Goal: Task Accomplishment & Management: Use online tool/utility

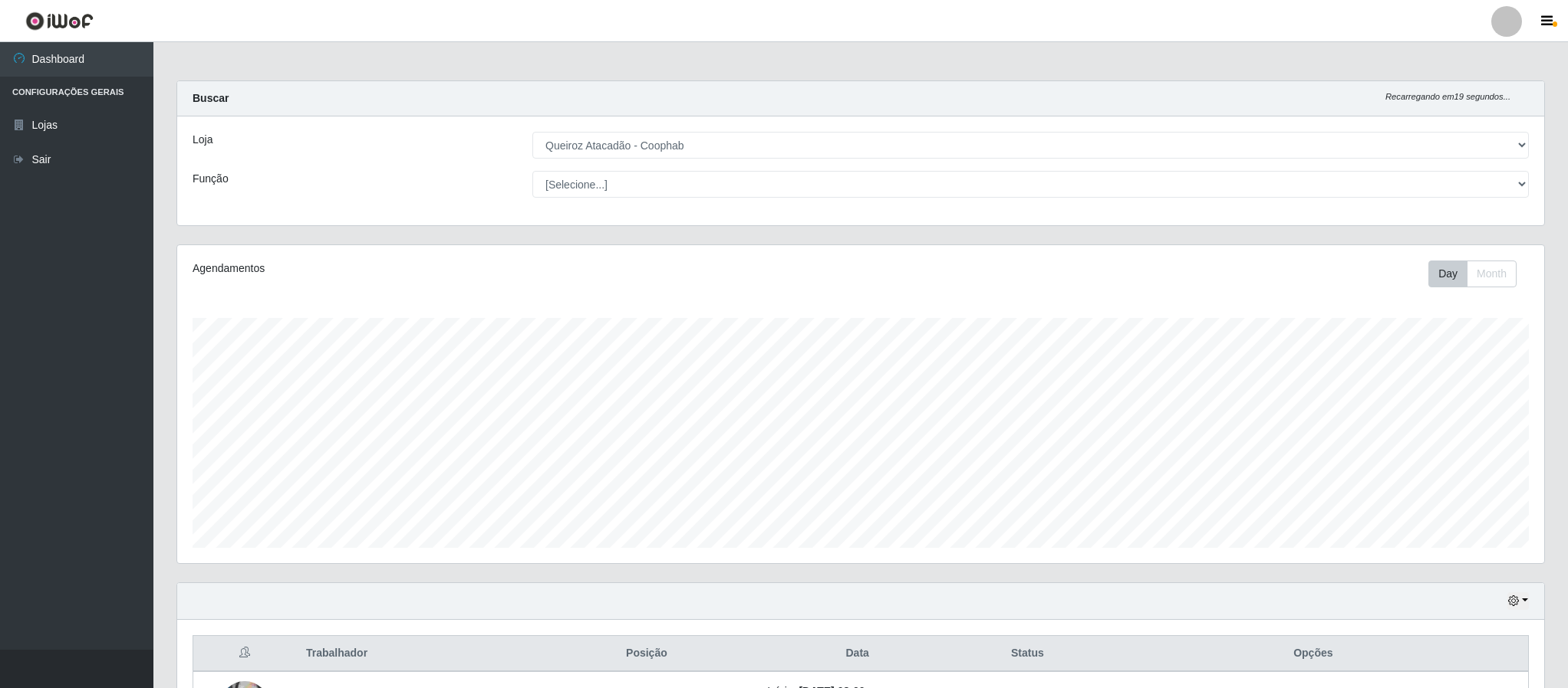
select select "463"
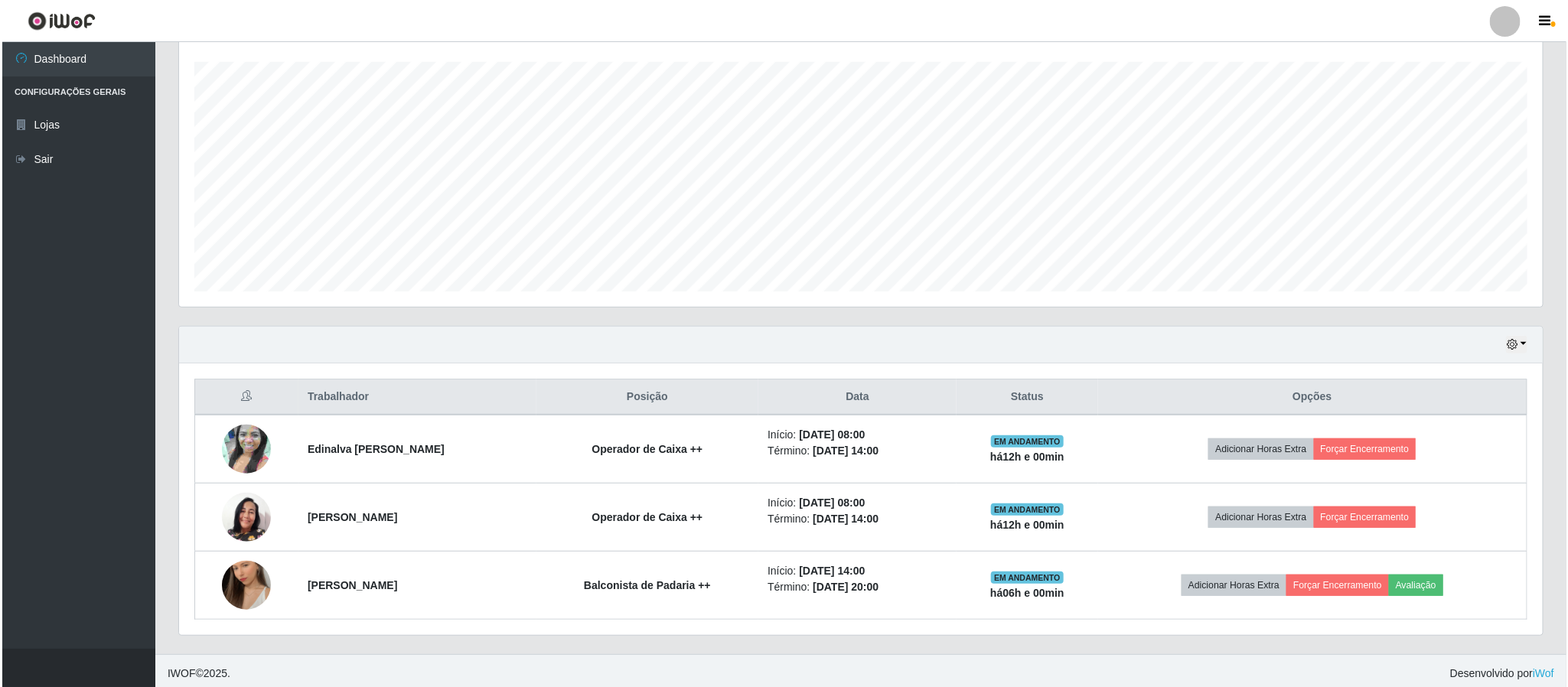
scroll to position [266, 0]
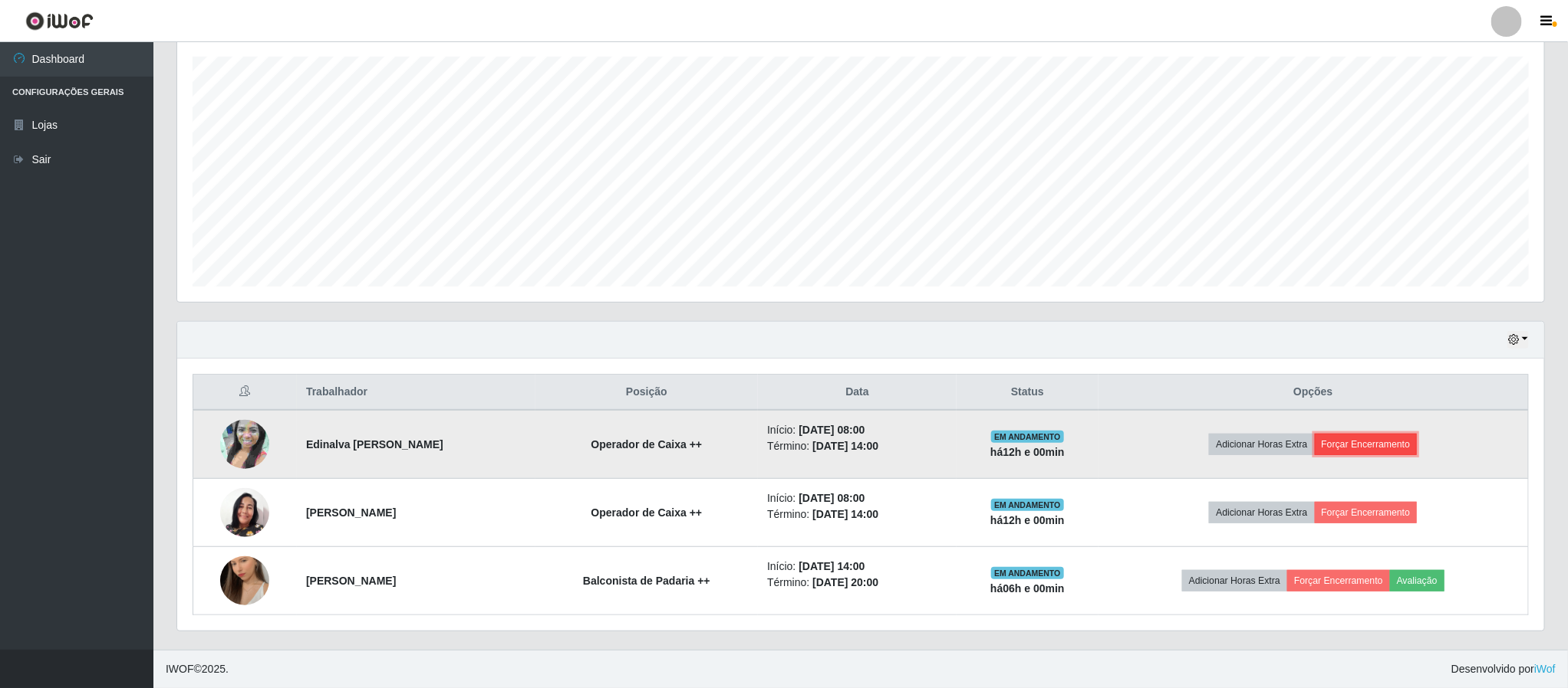
click at [1350, 441] on button "Forçar Encerramento" at bounding box center [1366, 445] width 102 height 22
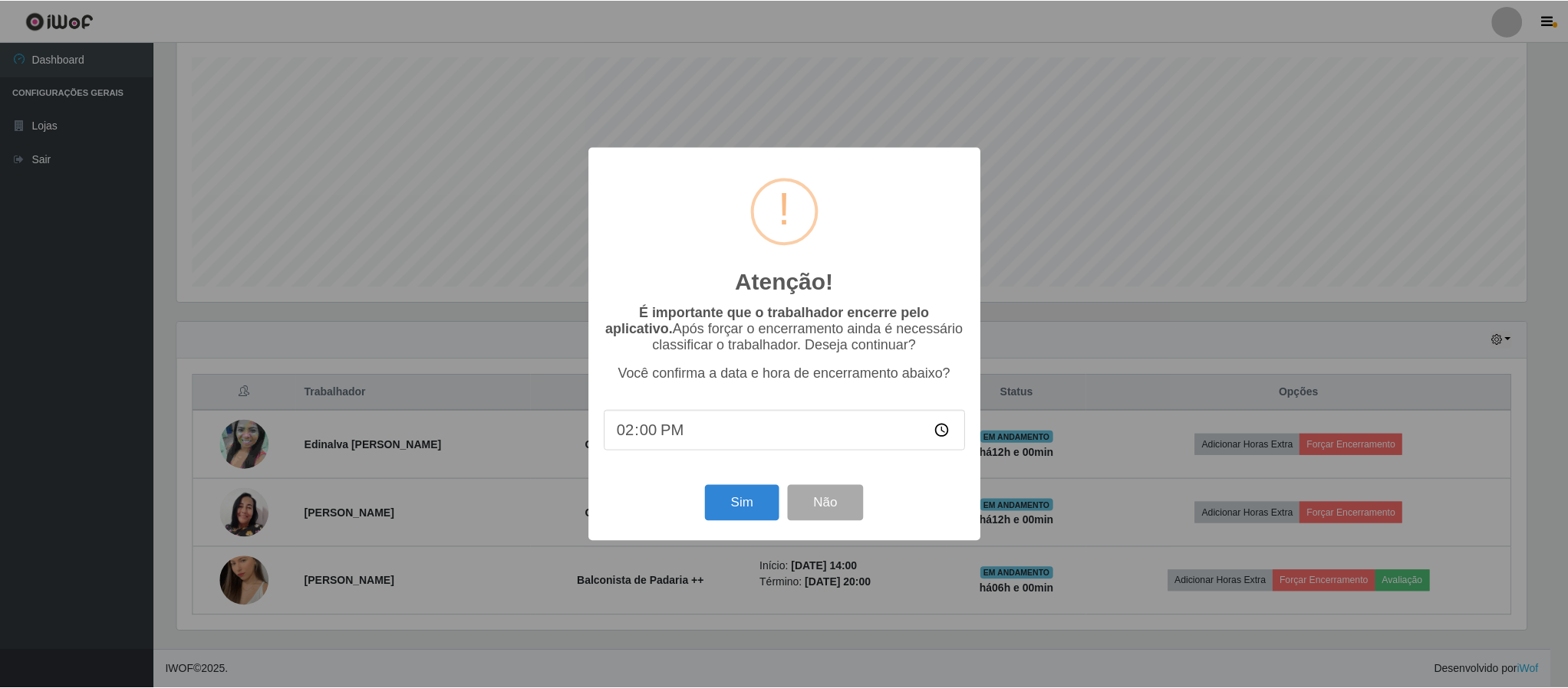
scroll to position [320, 1353]
click at [734, 497] on button "Sim" at bounding box center [743, 503] width 74 height 36
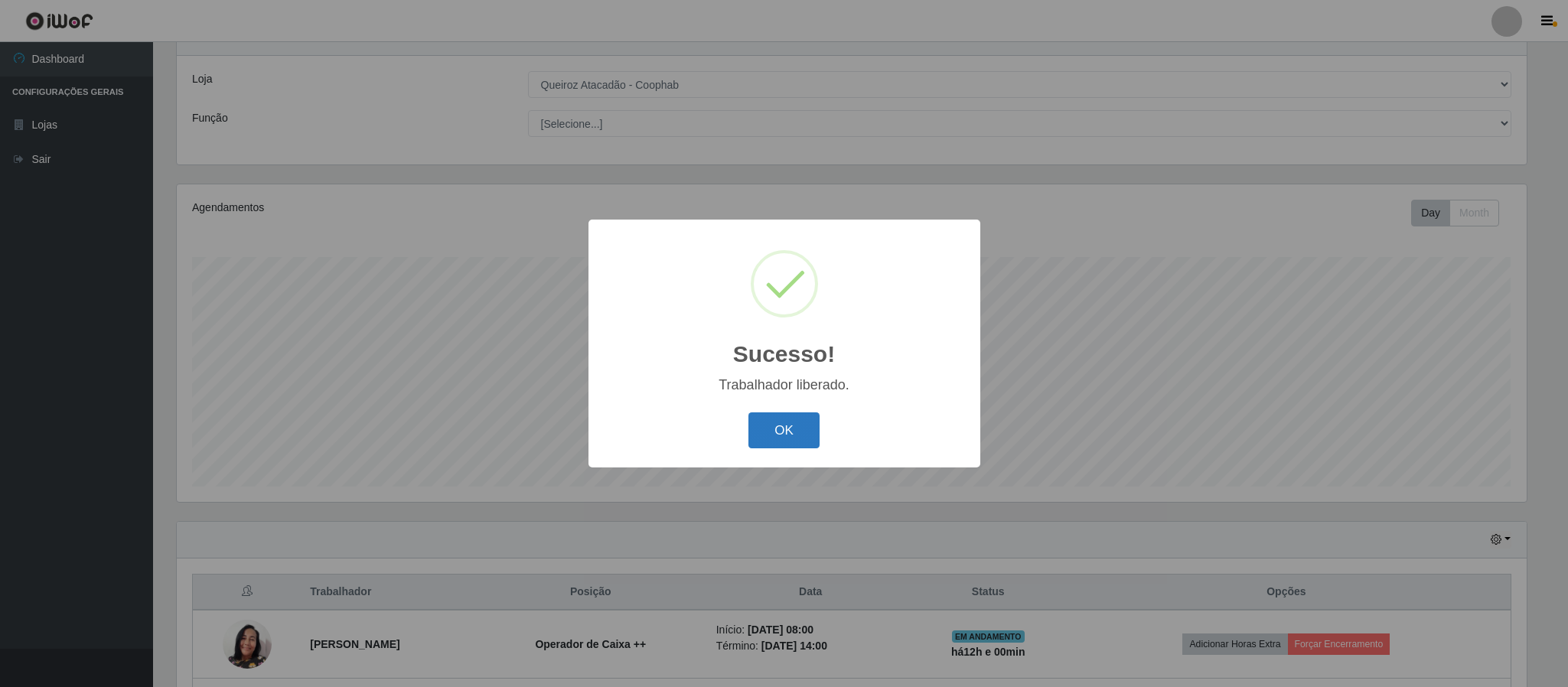
click at [797, 426] on button "OK" at bounding box center [784, 430] width 71 height 36
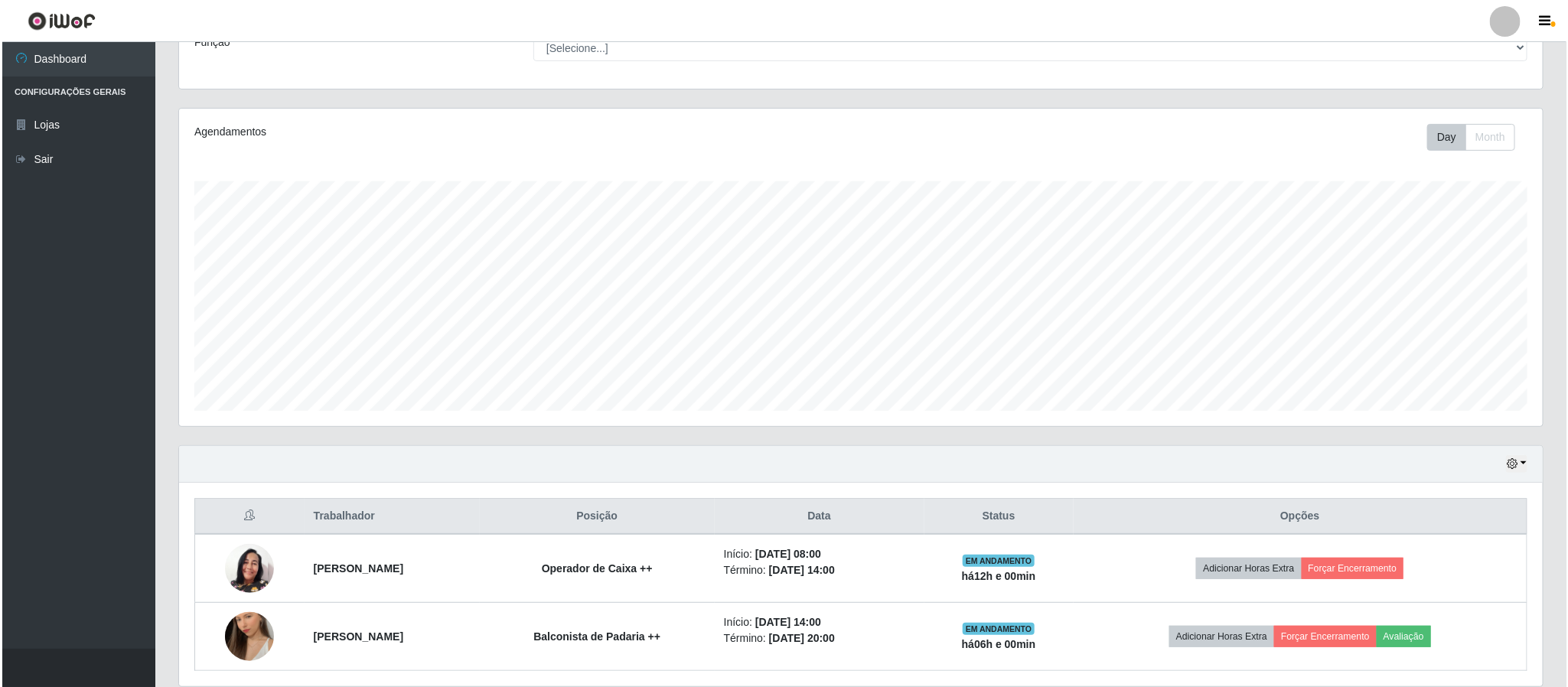
scroll to position [197, 0]
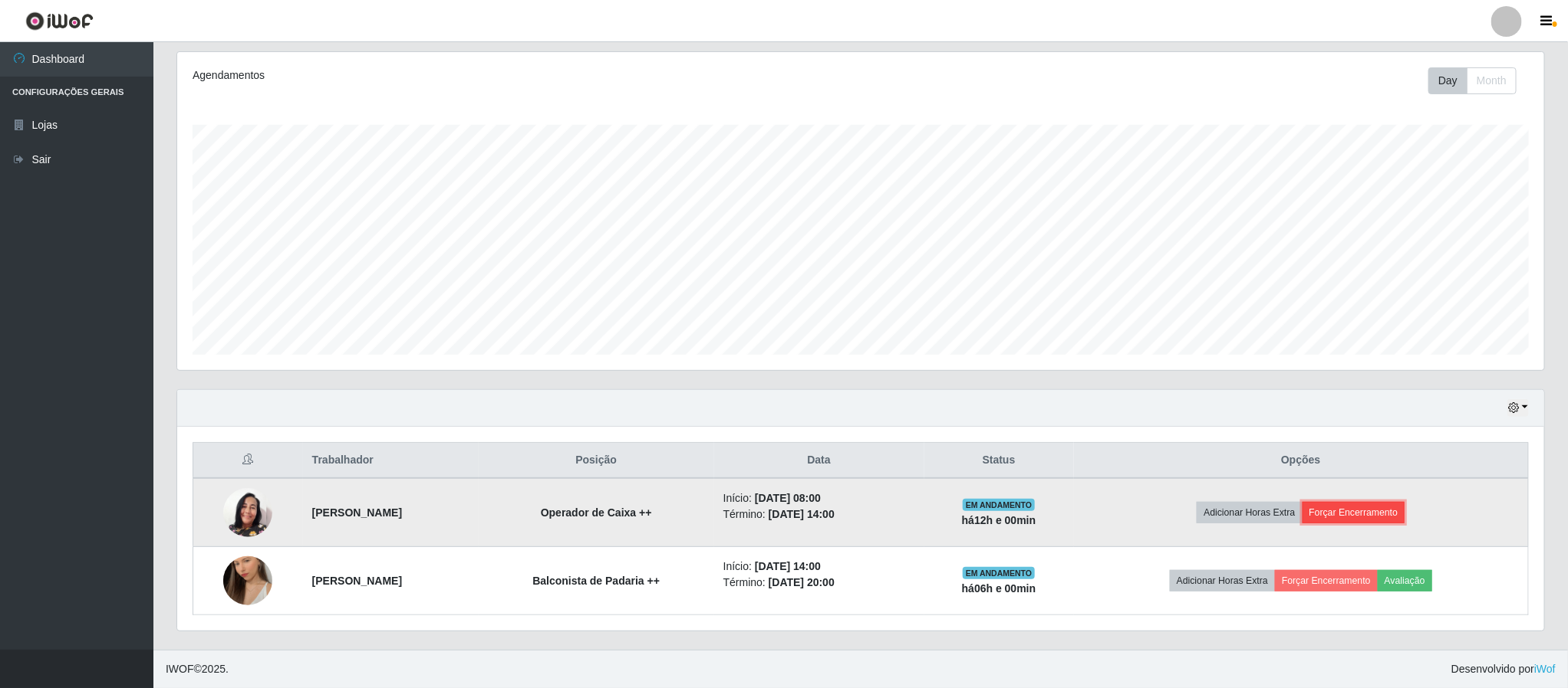
click at [1382, 513] on button "Forçar Encerramento" at bounding box center [1354, 512] width 102 height 22
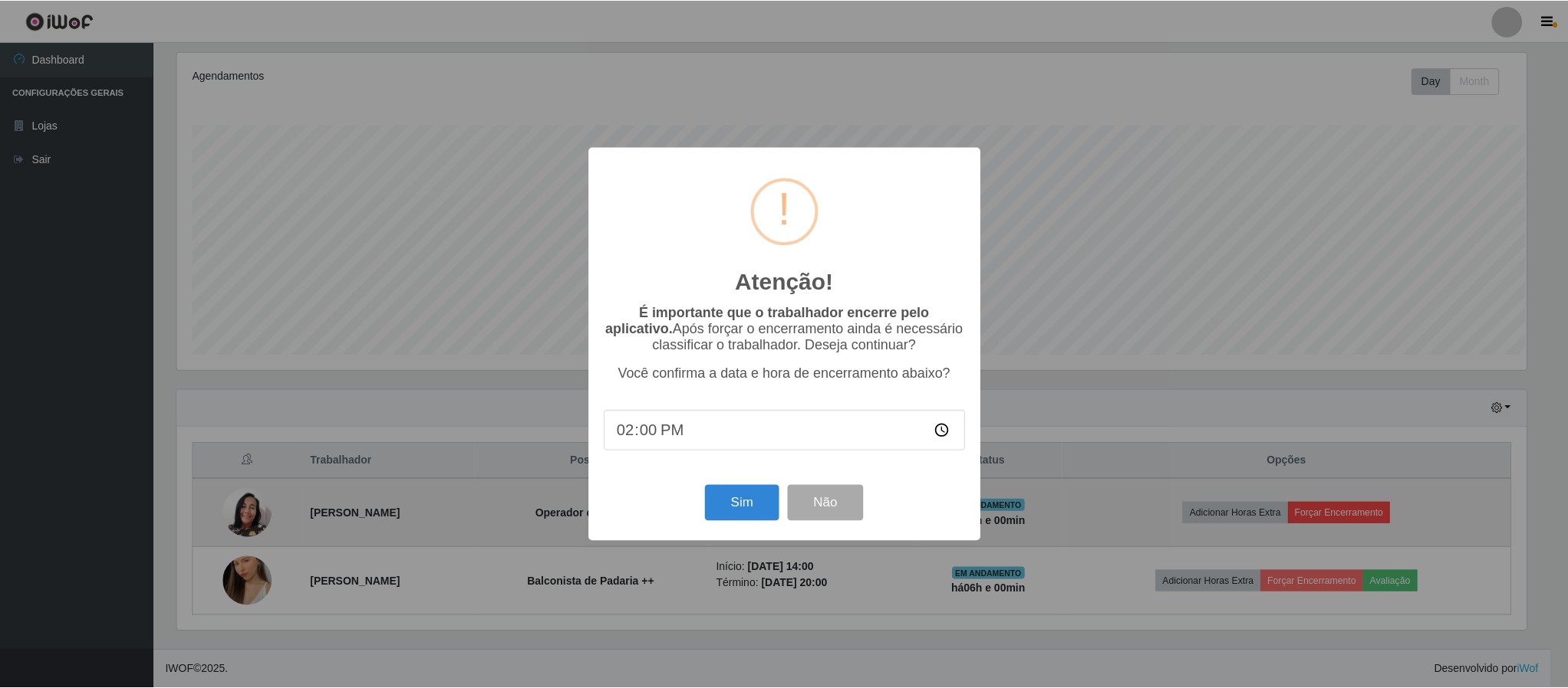
scroll to position [320, 1353]
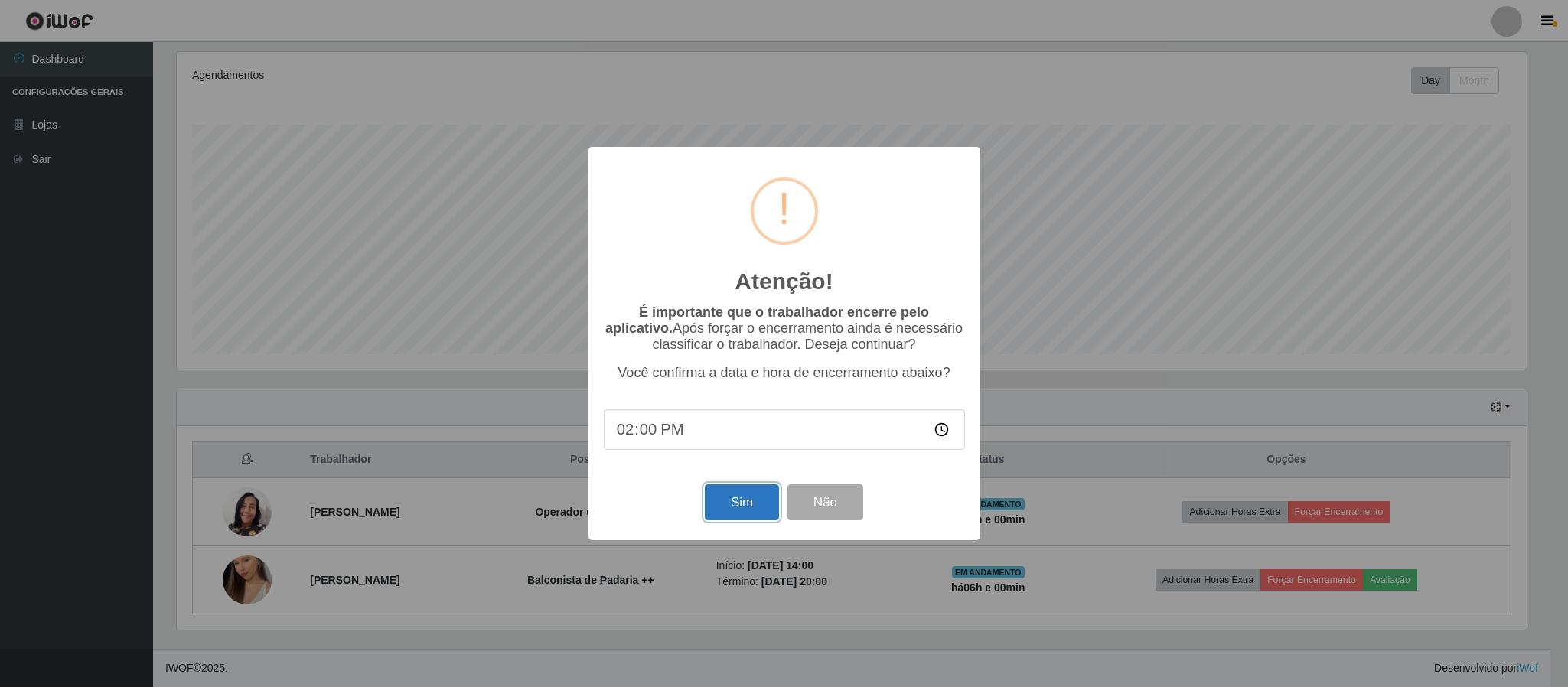
click at [738, 501] on button "Sim" at bounding box center [742, 502] width 74 height 36
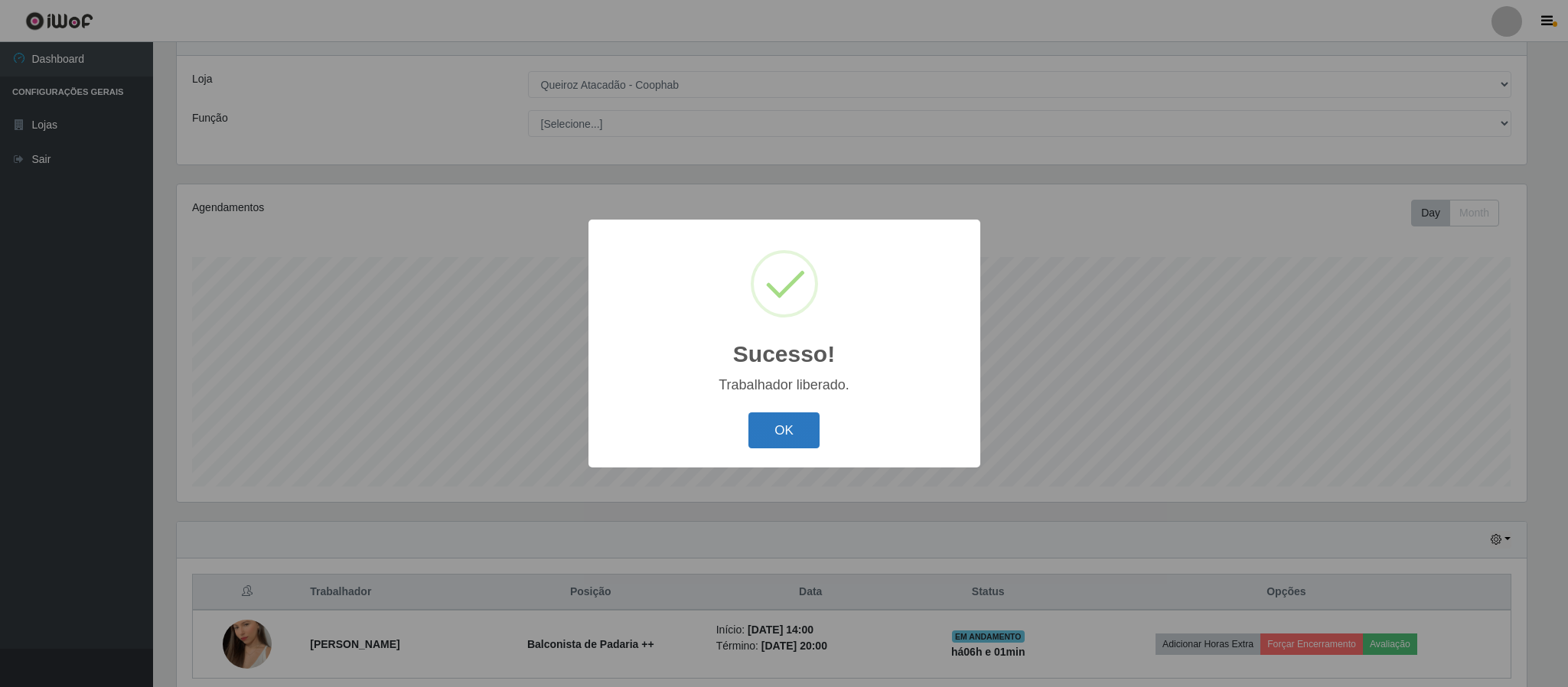
click at [785, 423] on button "OK" at bounding box center [784, 430] width 71 height 36
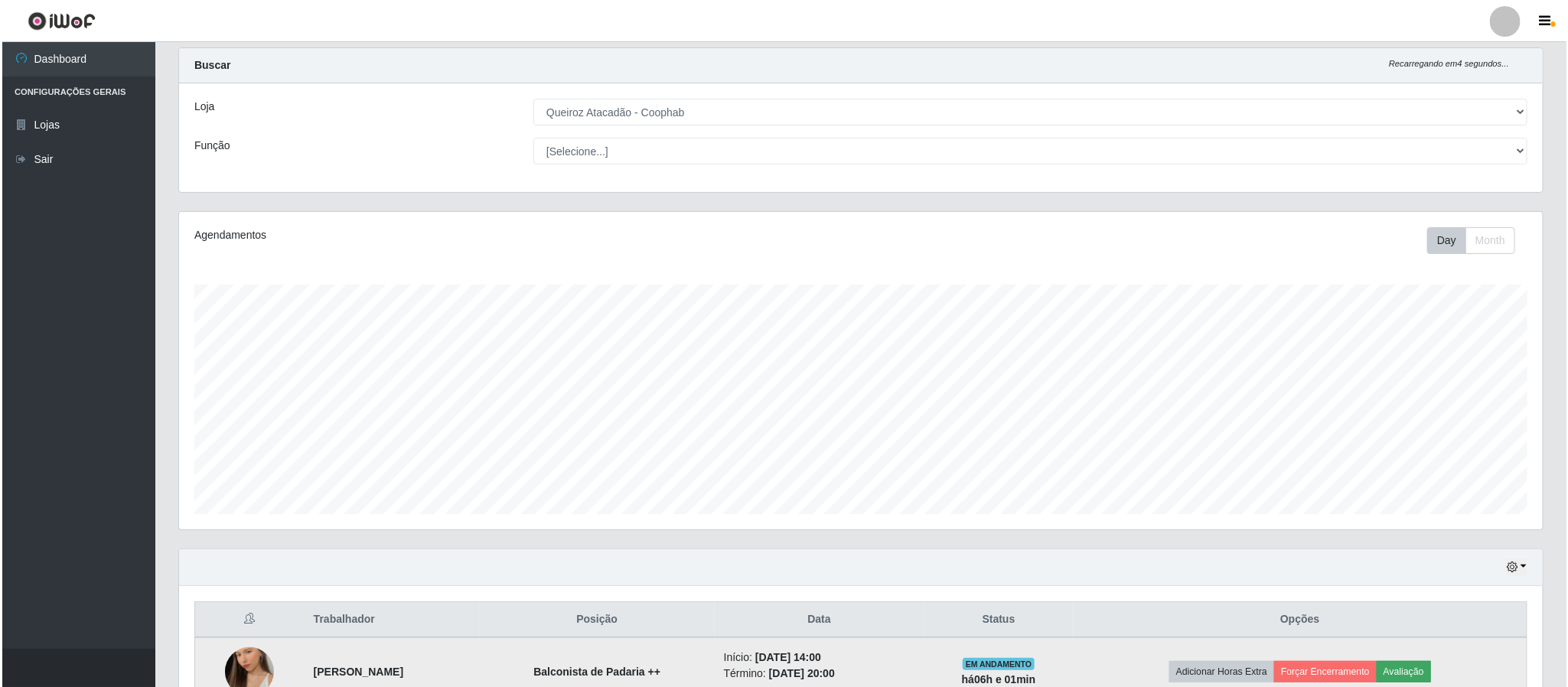
scroll to position [130, 0]
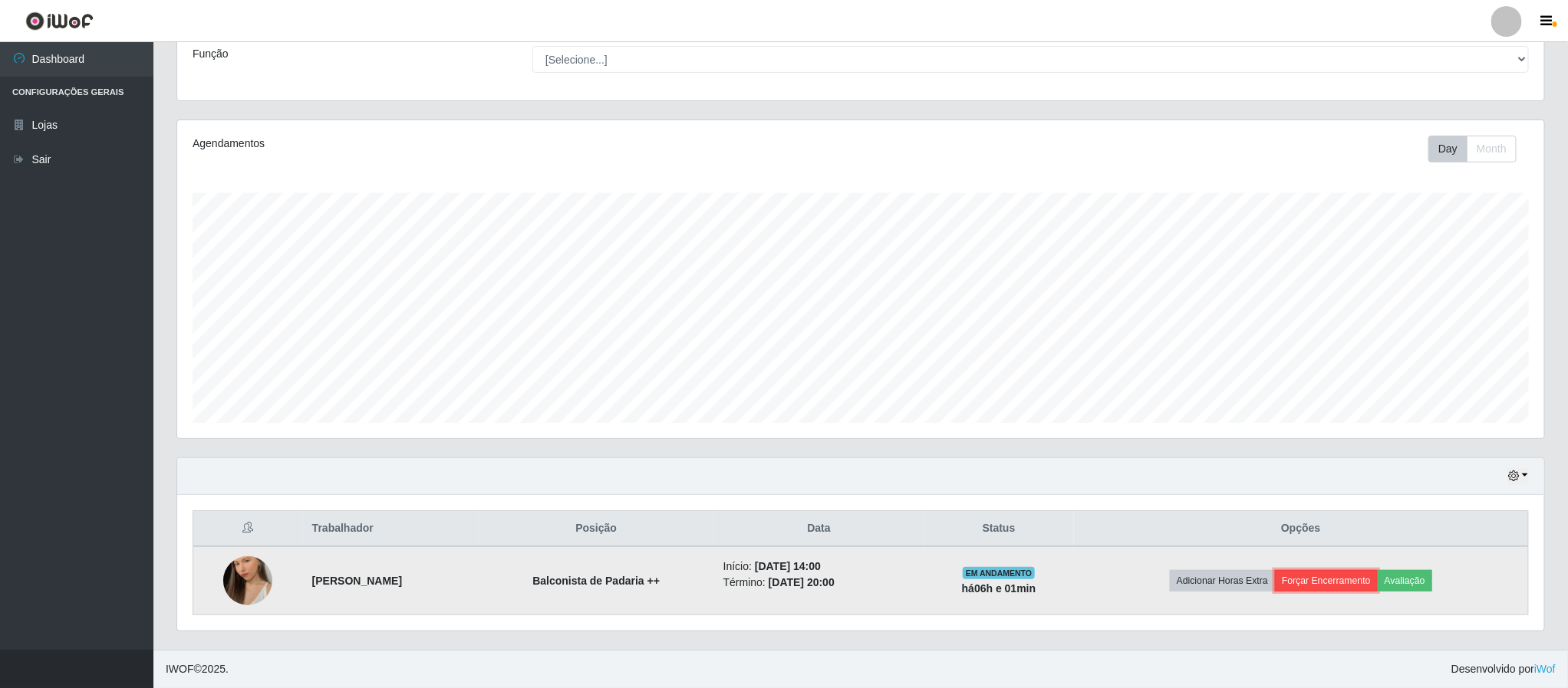
click at [1329, 578] on button "Forçar Encerramento" at bounding box center [1325, 581] width 102 height 22
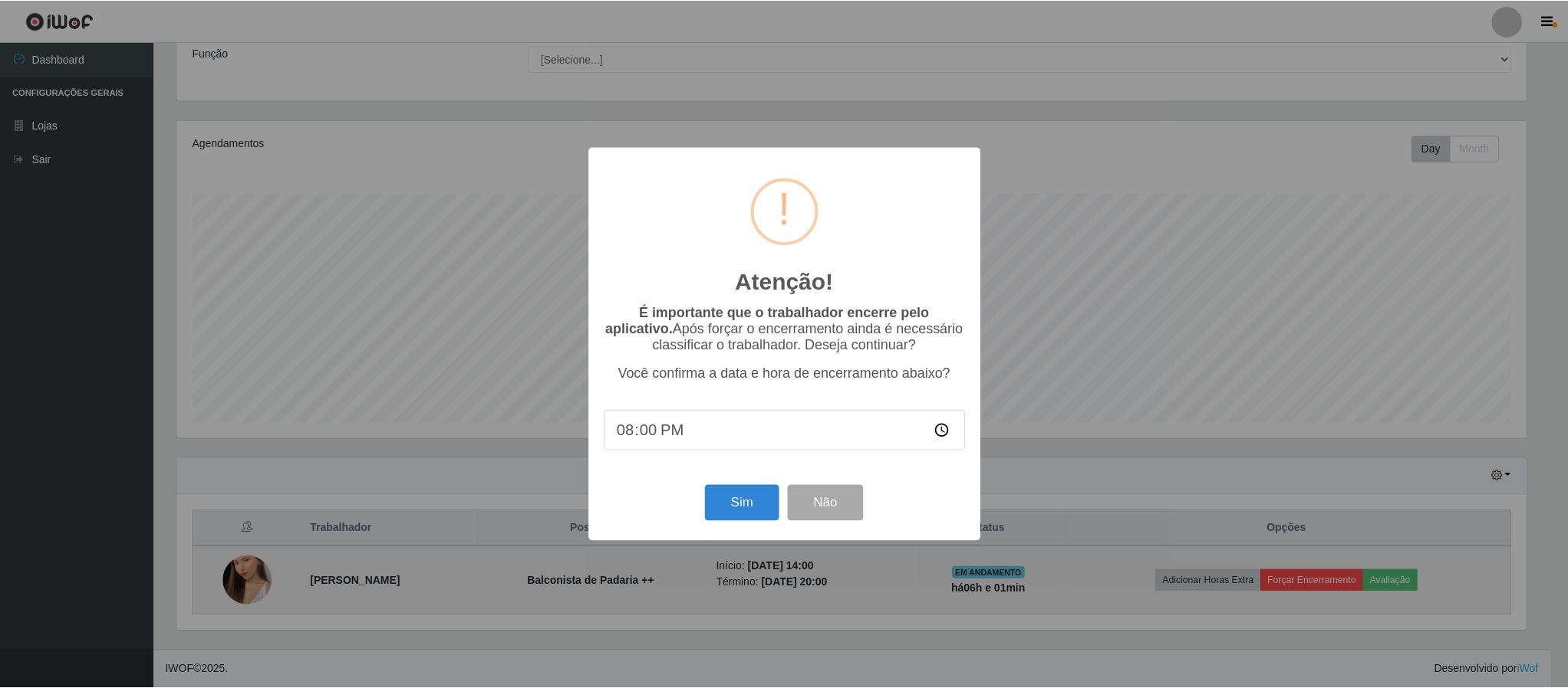
scroll to position [320, 1353]
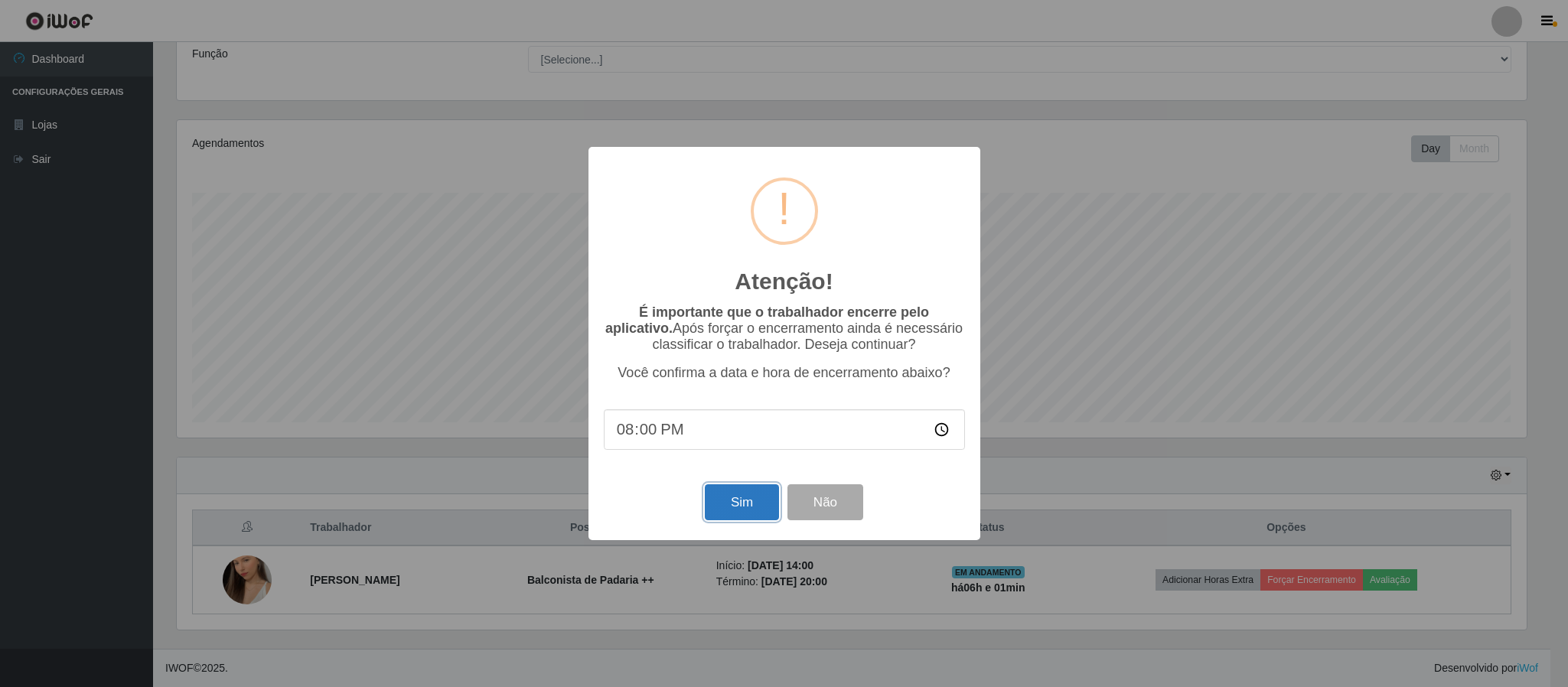
click at [747, 511] on button "Sim" at bounding box center [742, 502] width 74 height 36
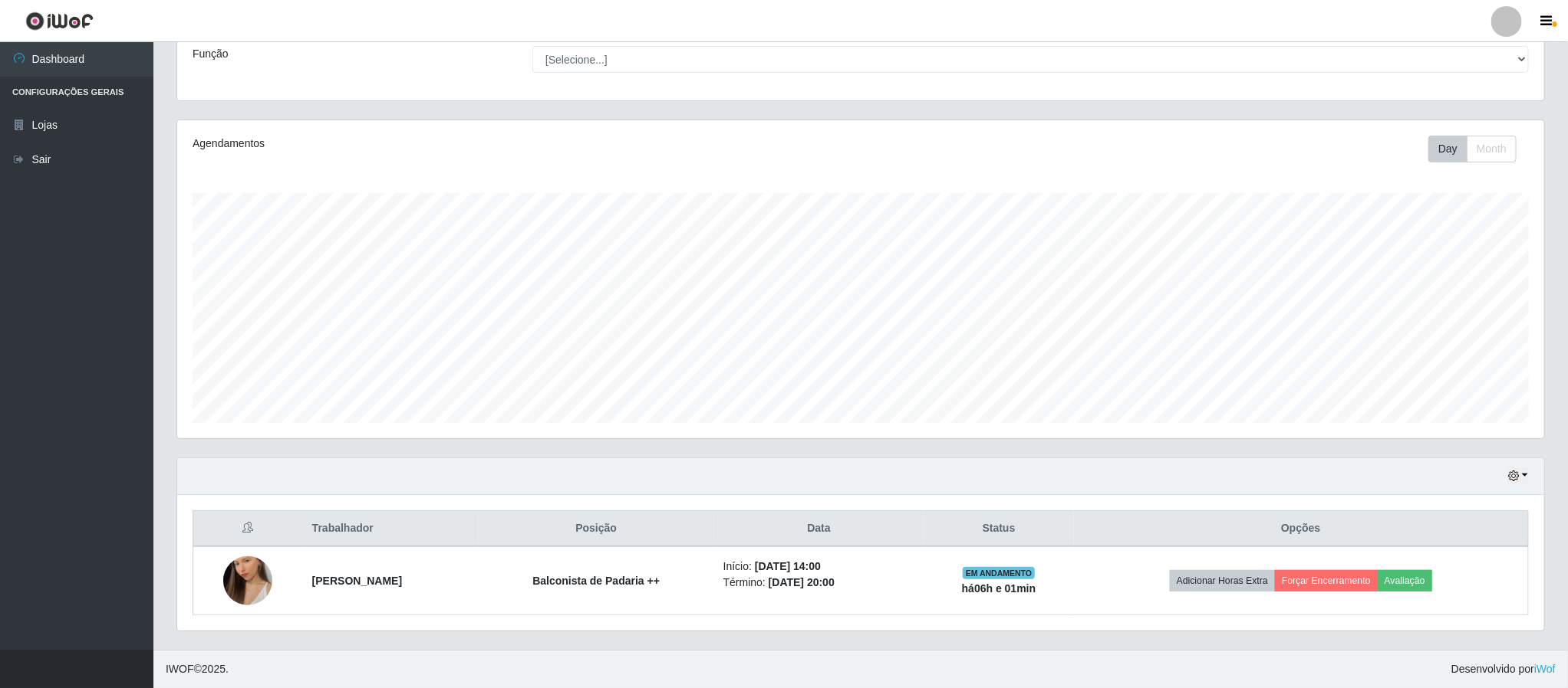
scroll to position [0, 0]
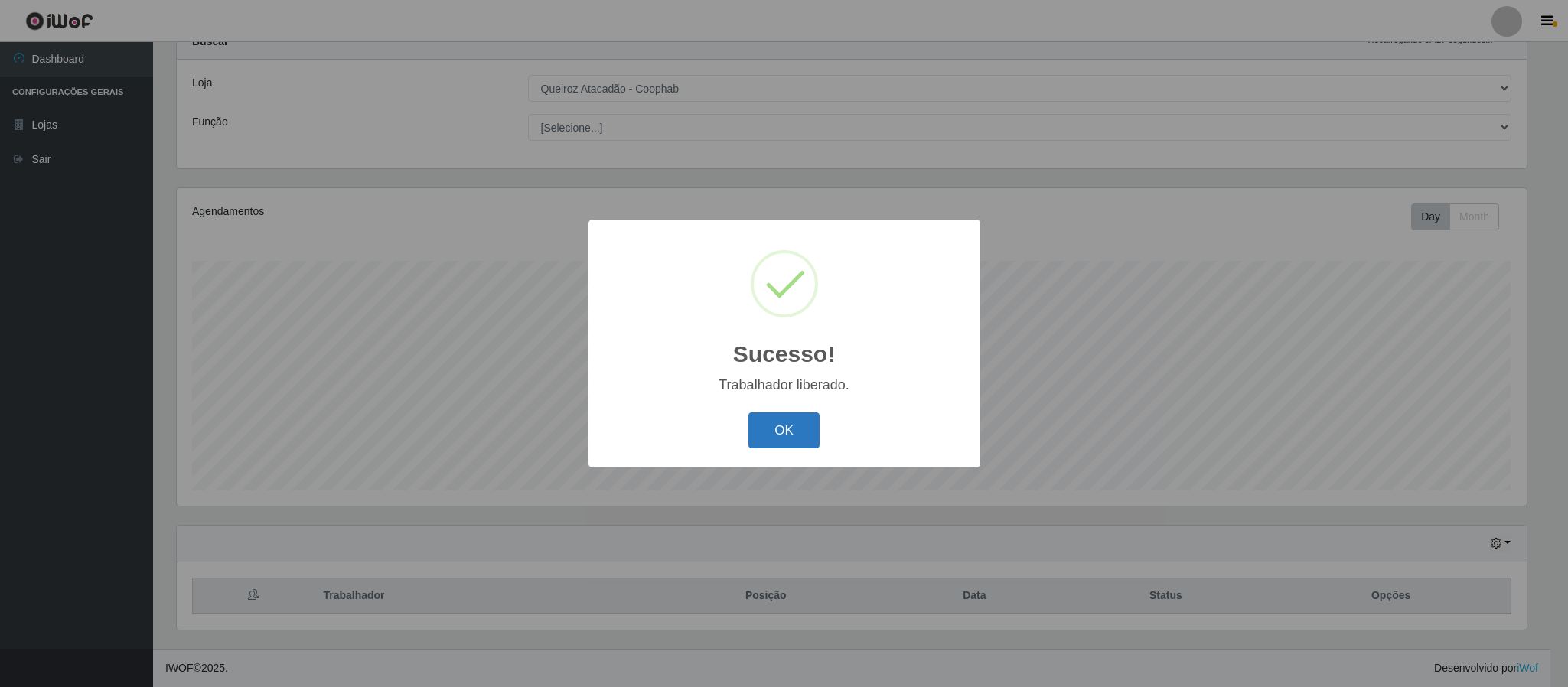
click at [785, 420] on button "OK" at bounding box center [784, 430] width 71 height 36
